Goal: Task Accomplishment & Management: Complete application form

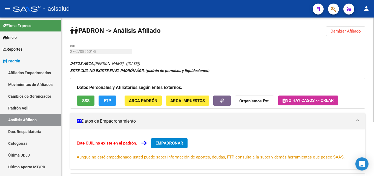
click at [336, 33] on span "Cambiar Afiliado" at bounding box center [346, 31] width 30 height 5
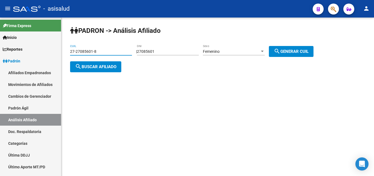
drag, startPoint x: 71, startPoint y: 51, endPoint x: 96, endPoint y: 51, distance: 25.2
click at [96, 51] on input "27-27085601-8" at bounding box center [101, 51] width 62 height 5
paste input "0-24716555-0"
type input "20-24716555-0"
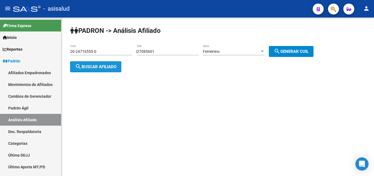
click at [99, 64] on button "search Buscar afiliado" at bounding box center [95, 66] width 51 height 11
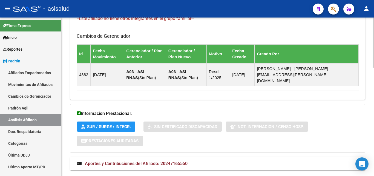
scroll to position [343, 0]
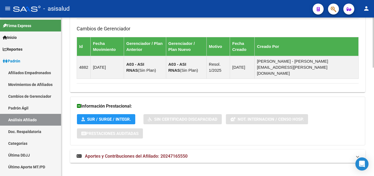
click at [127, 154] on span "Aportes y Contribuciones del Afiliado: 20247165550" at bounding box center [136, 156] width 103 height 5
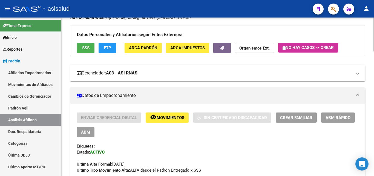
scroll to position [28, 0]
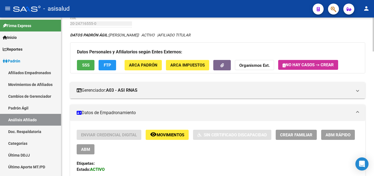
click at [294, 134] on span "Crear Familiar" at bounding box center [296, 135] width 32 height 5
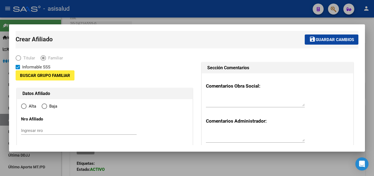
type input "30-71694721-8"
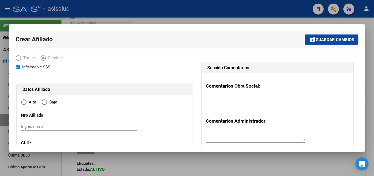
type input "EL PALOMAR"
type input "1706"
type input "[PERSON_NAME]"
type input "148"
radio input "true"
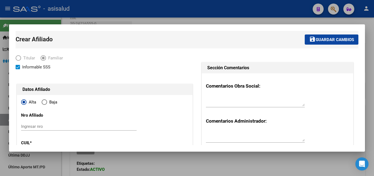
type input "30-71694721-8"
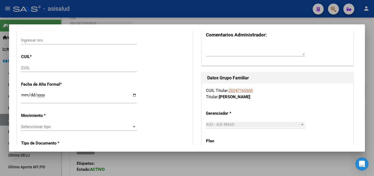
scroll to position [89, 0]
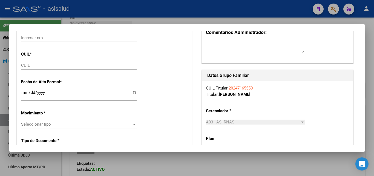
click at [28, 64] on input "CUIL" at bounding box center [79, 65] width 116 height 5
paste input "27-56943390-3"
type input "27-56943390-3"
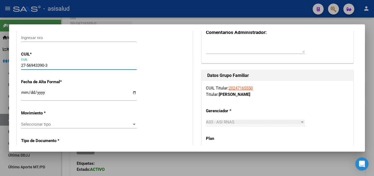
type input "56943390"
type input "[PERSON_NAME] [PERSON_NAME]"
type input "[DATE]"
type input "EL PALOMAR"
type input "1684"
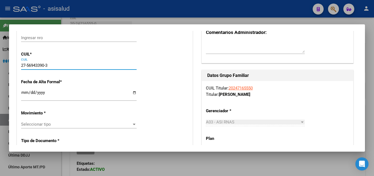
type input "CACIQUE COLIQUEO"
type input "27-56943390-3"
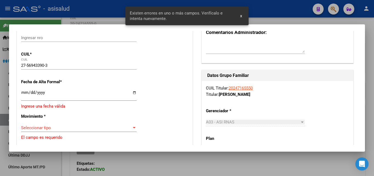
click at [23, 95] on input "Ingresar fecha" at bounding box center [79, 94] width 116 height 9
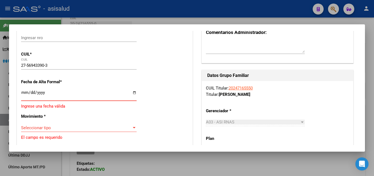
type input "[DATE]"
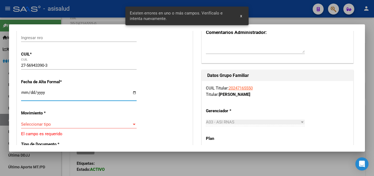
click at [133, 124] on div at bounding box center [134, 124] width 3 height 1
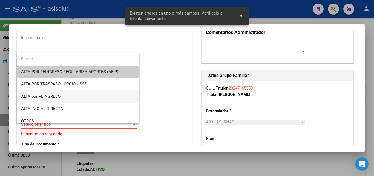
scroll to position [59, 0]
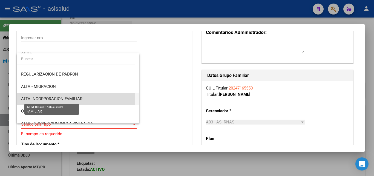
click at [71, 99] on span "ALTA INCORPORACION FAMILIAR" at bounding box center [51, 98] width 61 height 5
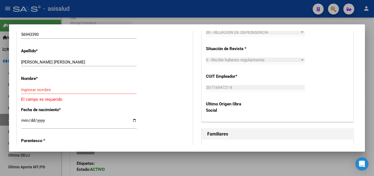
scroll to position [237, 0]
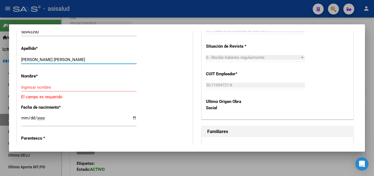
drag, startPoint x: 62, startPoint y: 57, endPoint x: 86, endPoint y: 57, distance: 23.6
click at [86, 57] on input "[PERSON_NAME] [PERSON_NAME]" at bounding box center [79, 59] width 116 height 5
type input "[PERSON_NAME]"
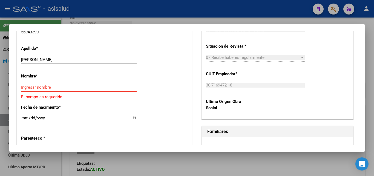
click at [24, 85] on input "Ingresar nombre" at bounding box center [79, 87] width 116 height 5
paste input "[PERSON_NAME]"
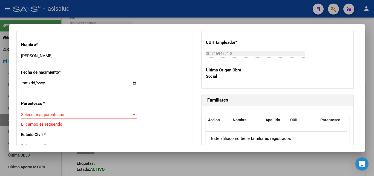
scroll to position [296, 0]
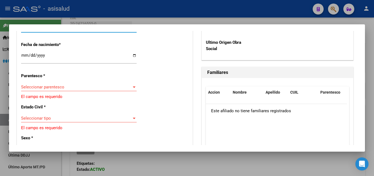
type input "[PERSON_NAME]"
click at [134, 87] on div at bounding box center [134, 87] width 3 height 1
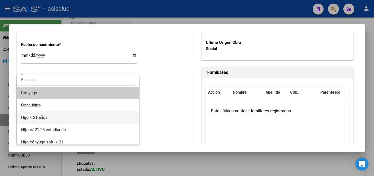
click at [39, 118] on span "Hijo < 21 años" at bounding box center [34, 117] width 27 height 5
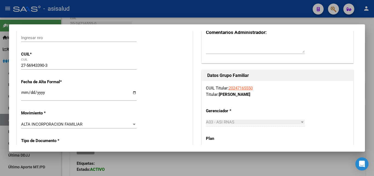
scroll to position [0, 0]
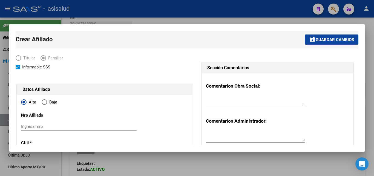
click at [329, 40] on span "Guardar cambios" at bounding box center [335, 39] width 38 height 5
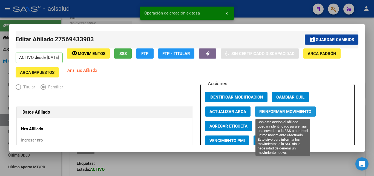
click at [283, 111] on span "Reinformar Movimiento" at bounding box center [285, 111] width 52 height 5
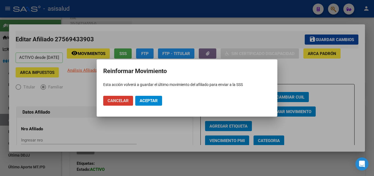
click at [144, 99] on span "Aceptar" at bounding box center [149, 100] width 18 height 5
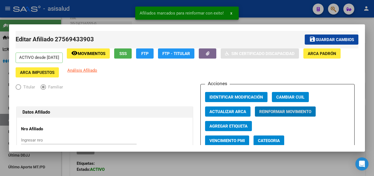
click at [319, 39] on span "Guardar cambios" at bounding box center [335, 39] width 38 height 5
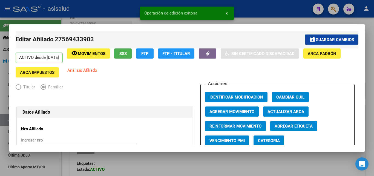
click at [227, 13] on span "x" at bounding box center [227, 13] width 2 height 5
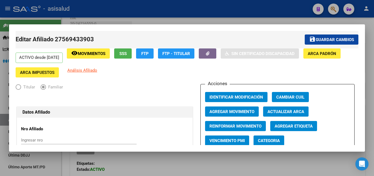
click at [373, 49] on div at bounding box center [187, 88] width 374 height 176
